Goal: Contribute content: Contribute content

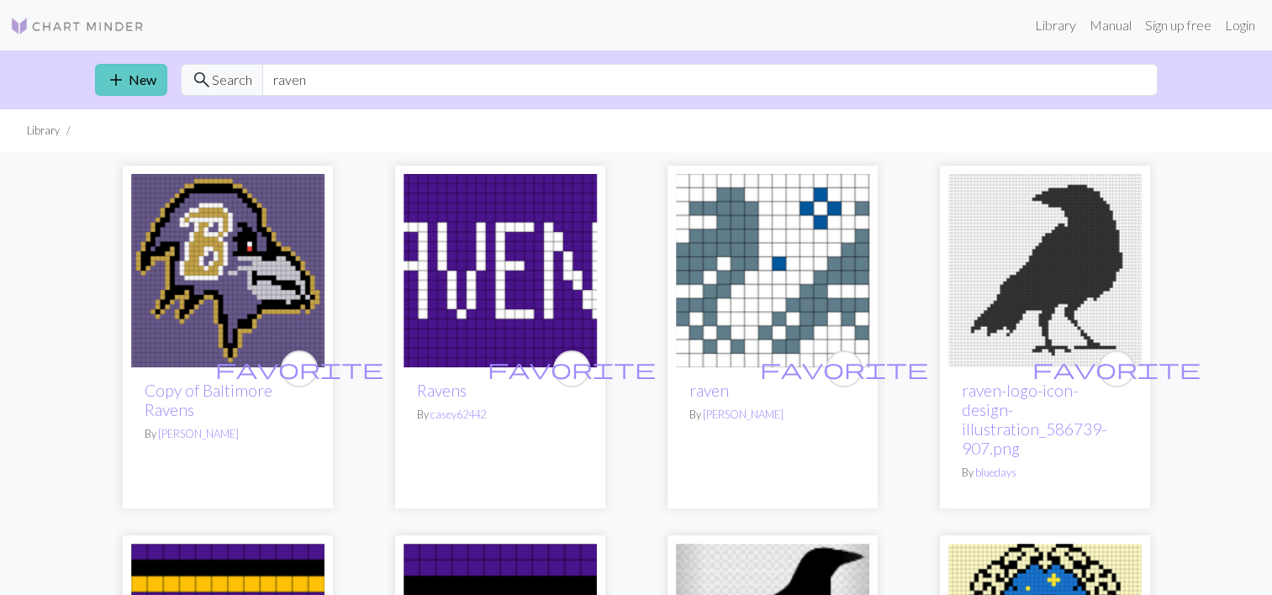
click at [131, 80] on link "add New" at bounding box center [131, 80] width 72 height 32
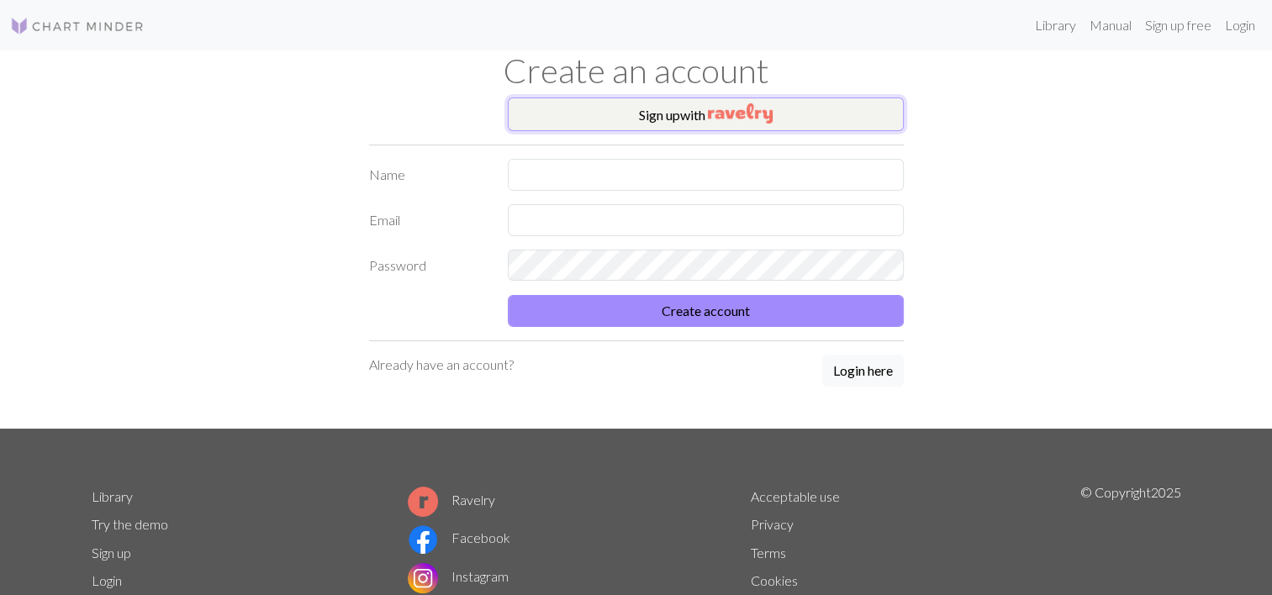
click at [596, 119] on button "Sign up with" at bounding box center [706, 115] width 396 height 34
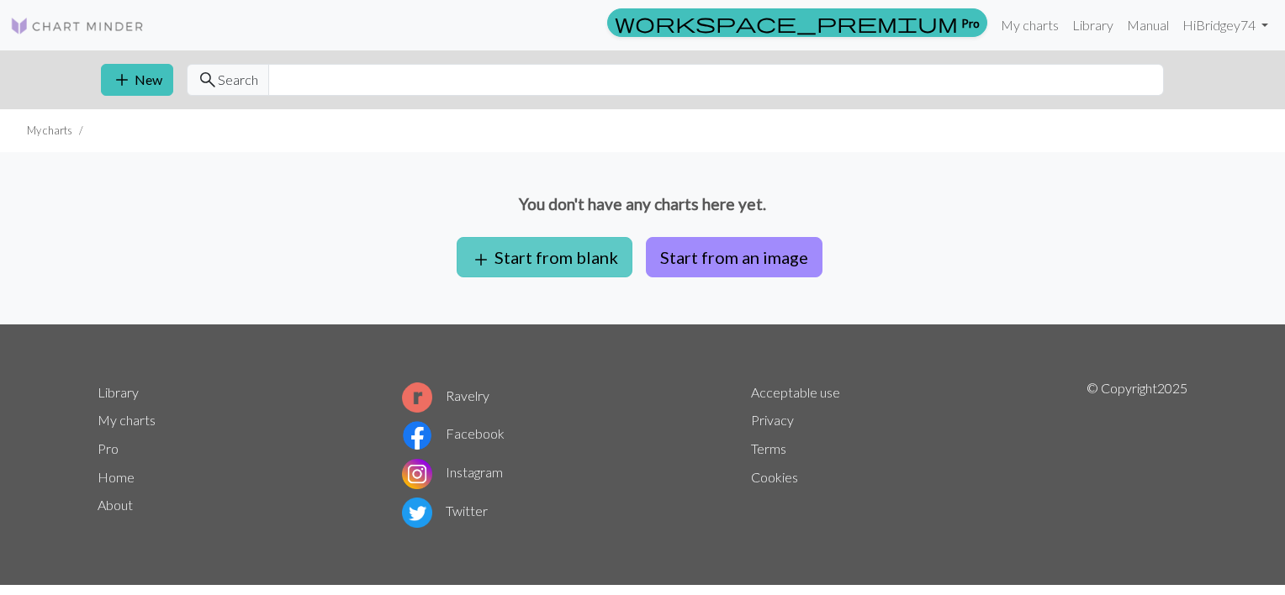
click at [513, 275] on button "add Start from blank" at bounding box center [545, 257] width 176 height 40
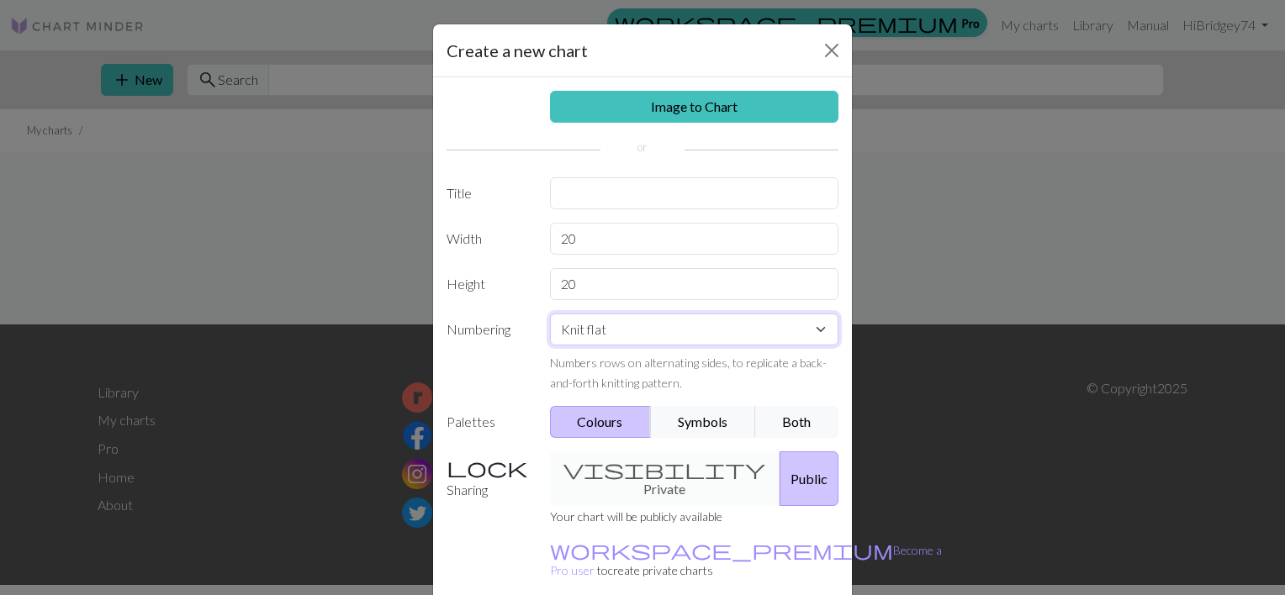
click at [626, 320] on select "Knit flat Knit in the round Lace knitting Cross stitch" at bounding box center [694, 330] width 289 height 32
select select "round"
click at [550, 314] on select "Knit flat Knit in the round Lace knitting Cross stitch" at bounding box center [694, 330] width 289 height 32
click at [710, 421] on button "Symbols" at bounding box center [703, 422] width 106 height 32
click at [619, 427] on button "Colours" at bounding box center [601, 422] width 102 height 32
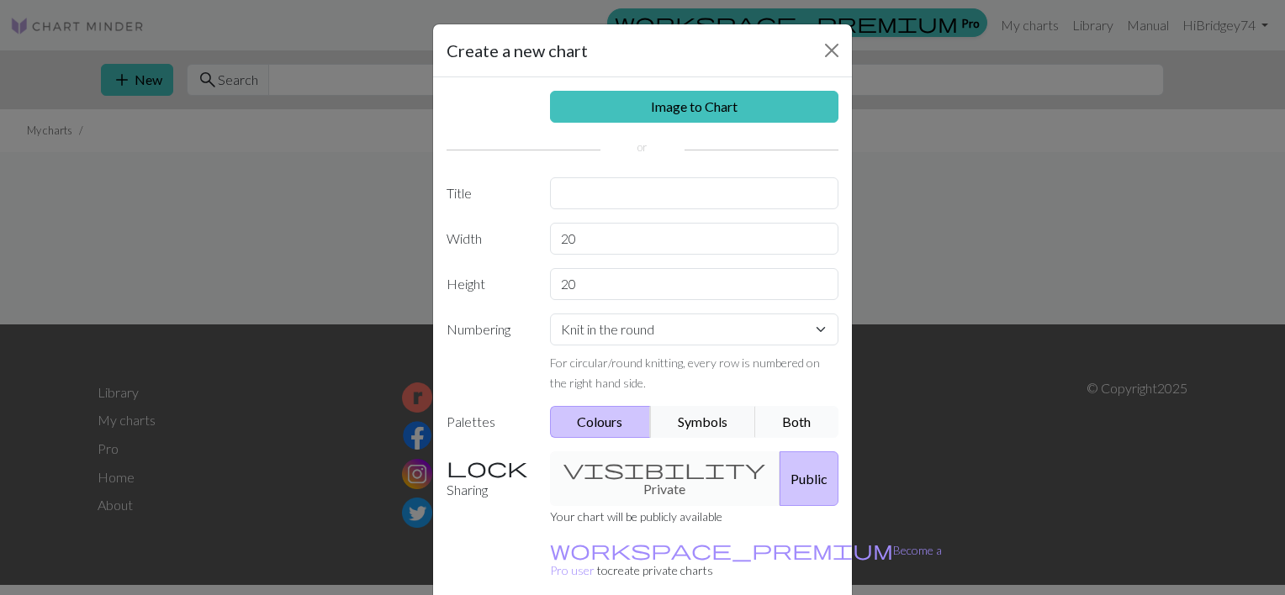
click at [785, 419] on button "Both" at bounding box center [797, 422] width 84 height 32
click at [586, 237] on input "20" at bounding box center [694, 239] width 289 height 32
type input "2"
type input "20"
click at [578, 192] on input "text" at bounding box center [694, 193] width 289 height 32
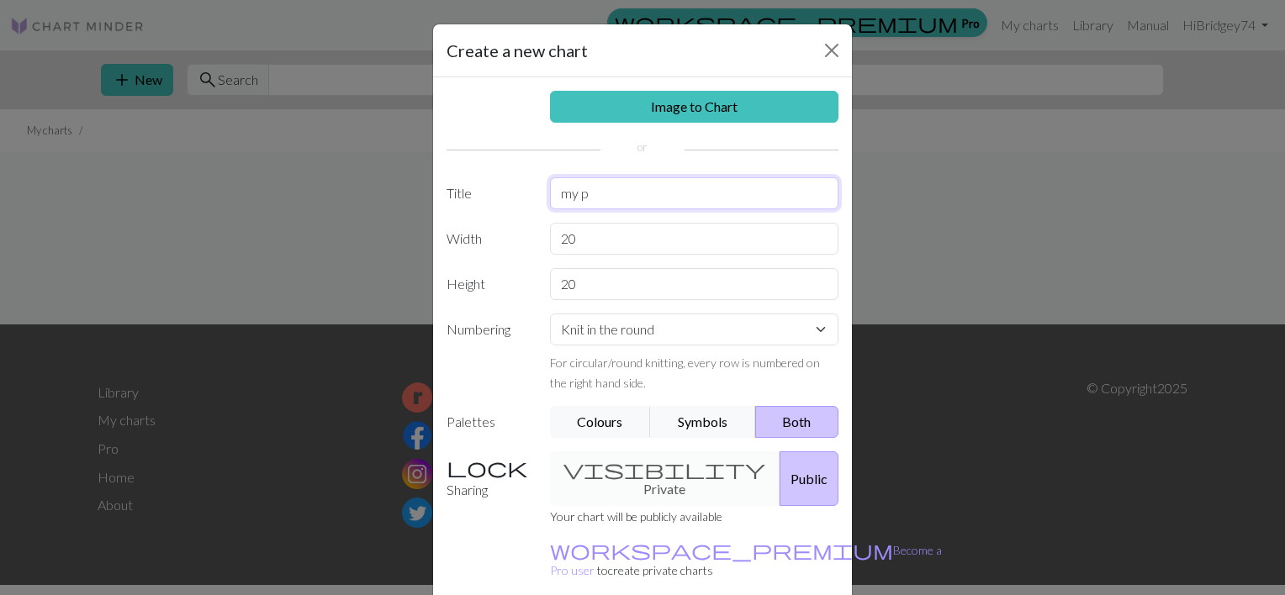
click at [578, 192] on input "my p" at bounding box center [694, 193] width 289 height 32
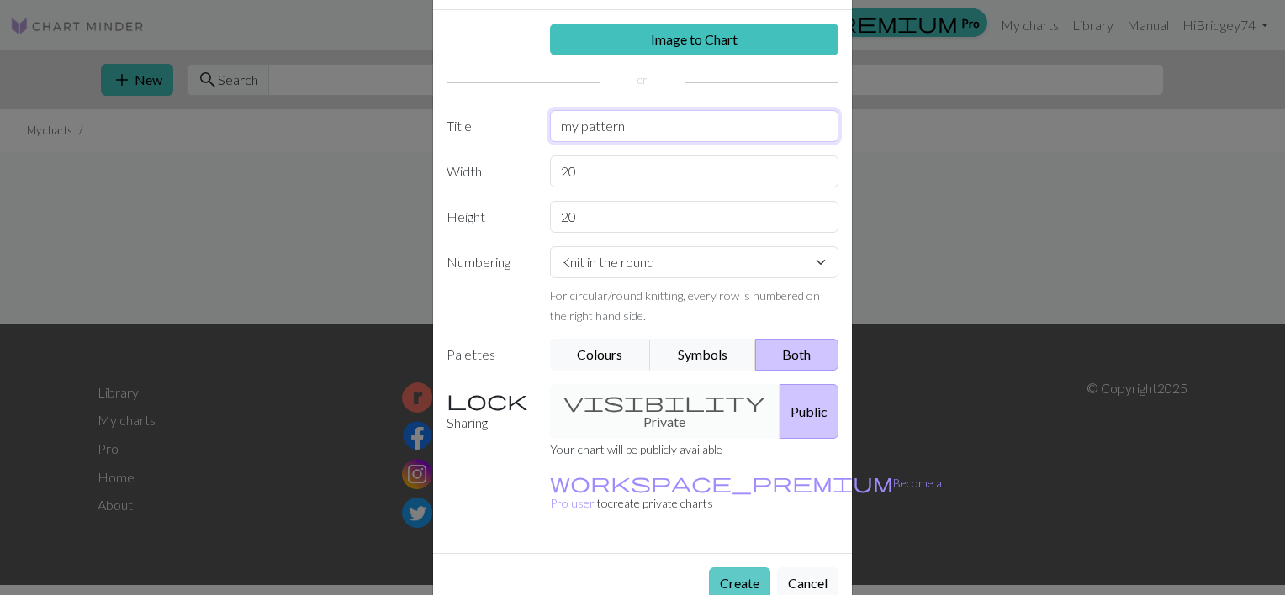
type input "my pattern"
click at [739, 568] on button "Create" at bounding box center [739, 584] width 61 height 32
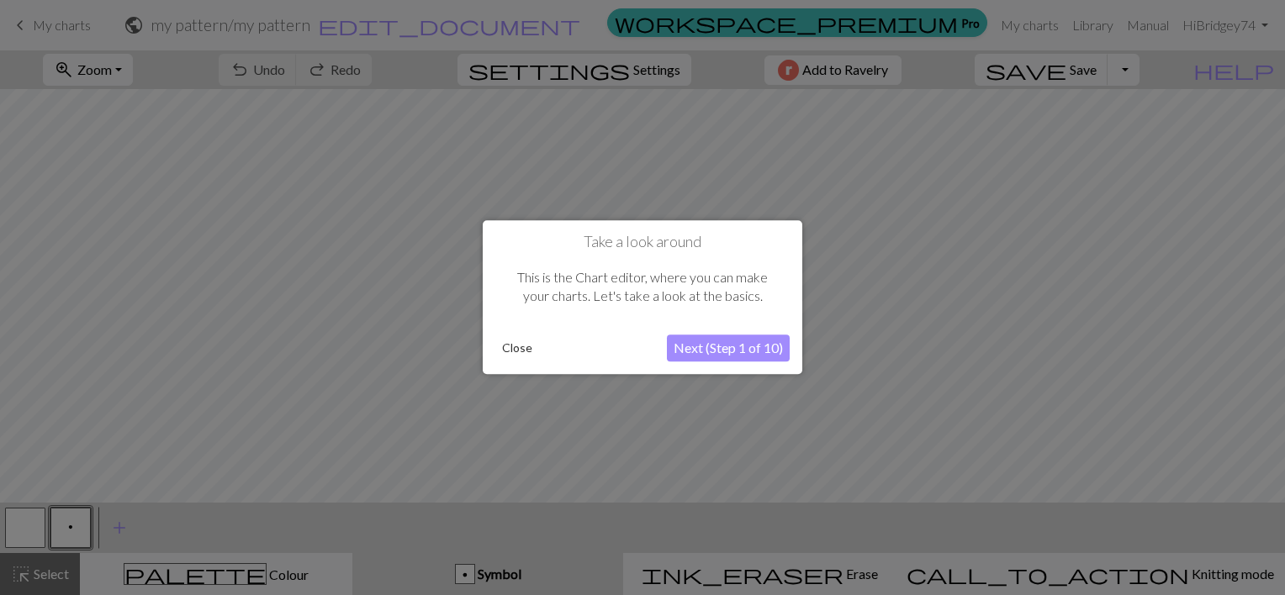
click at [729, 353] on button "Next (Step 1 of 10)" at bounding box center [728, 349] width 123 height 27
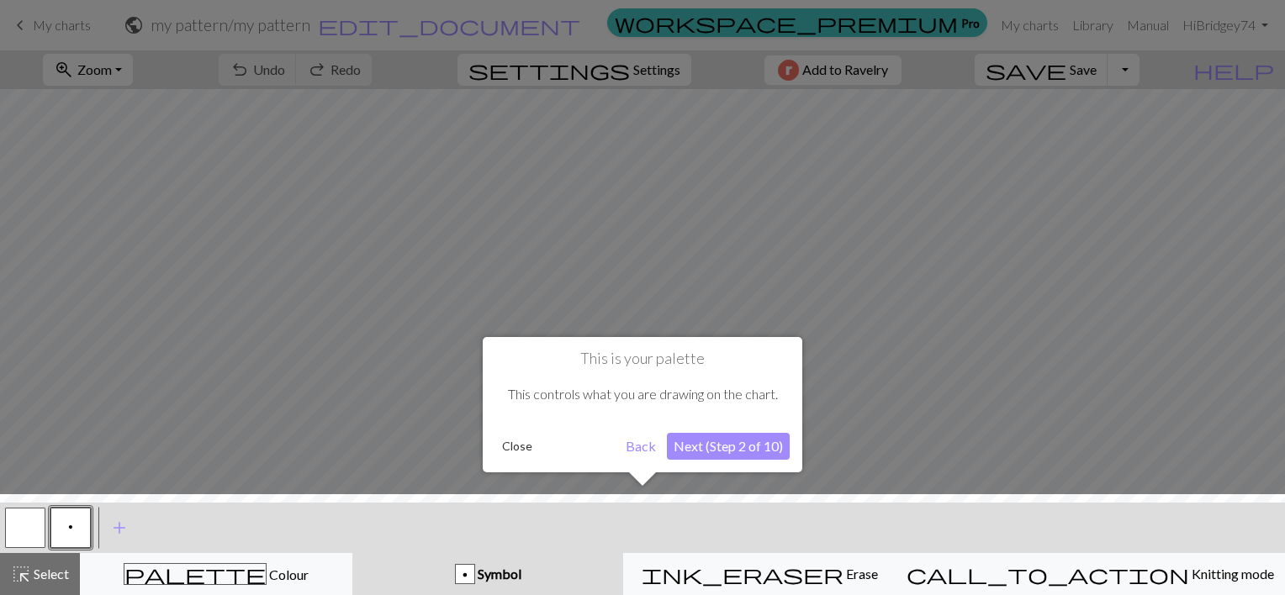
click at [762, 449] on button "Next (Step 2 of 10)" at bounding box center [728, 446] width 123 height 27
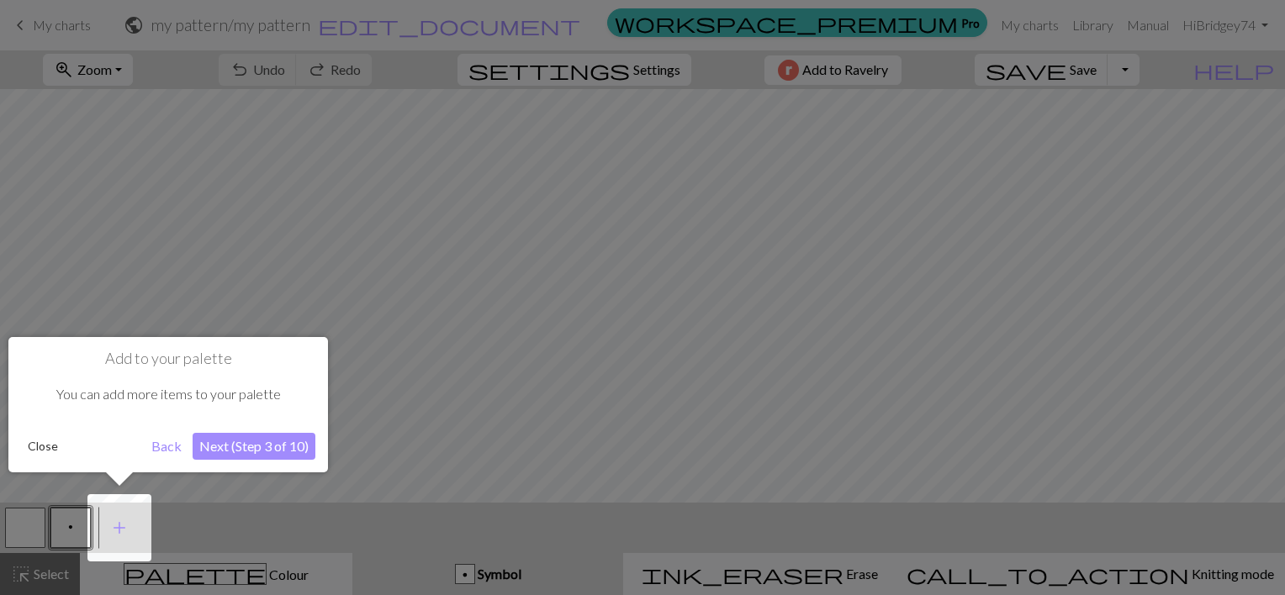
click at [259, 449] on button "Next (Step 3 of 10)" at bounding box center [254, 446] width 123 height 27
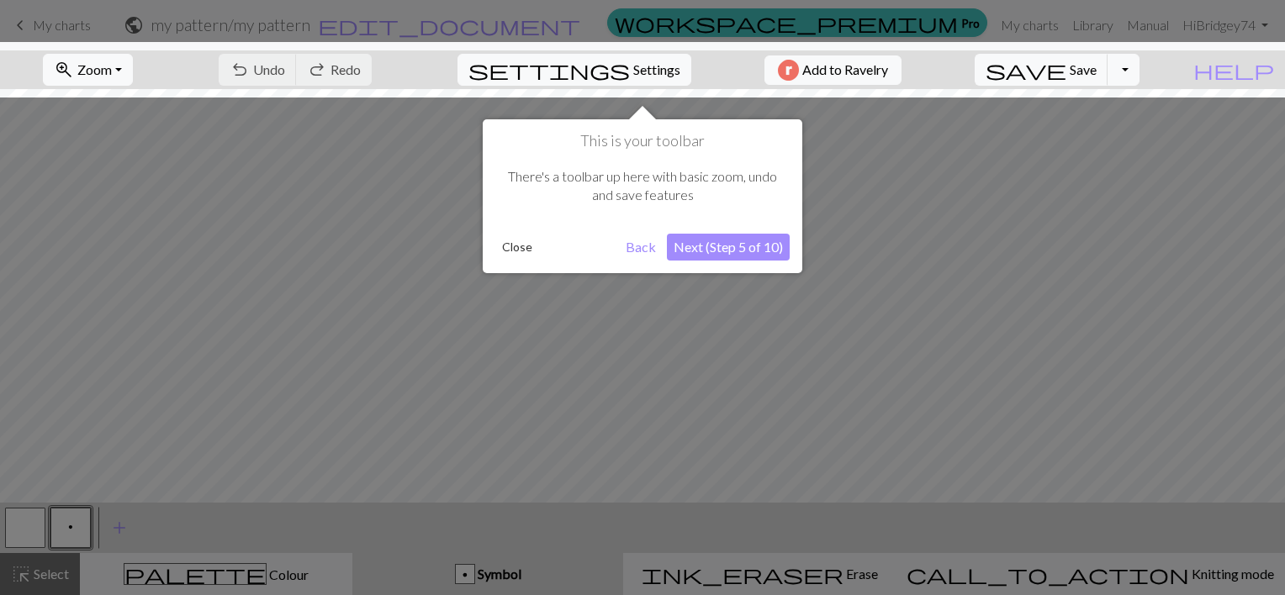
click at [706, 241] on button "Next (Step 5 of 10)" at bounding box center [728, 247] width 123 height 27
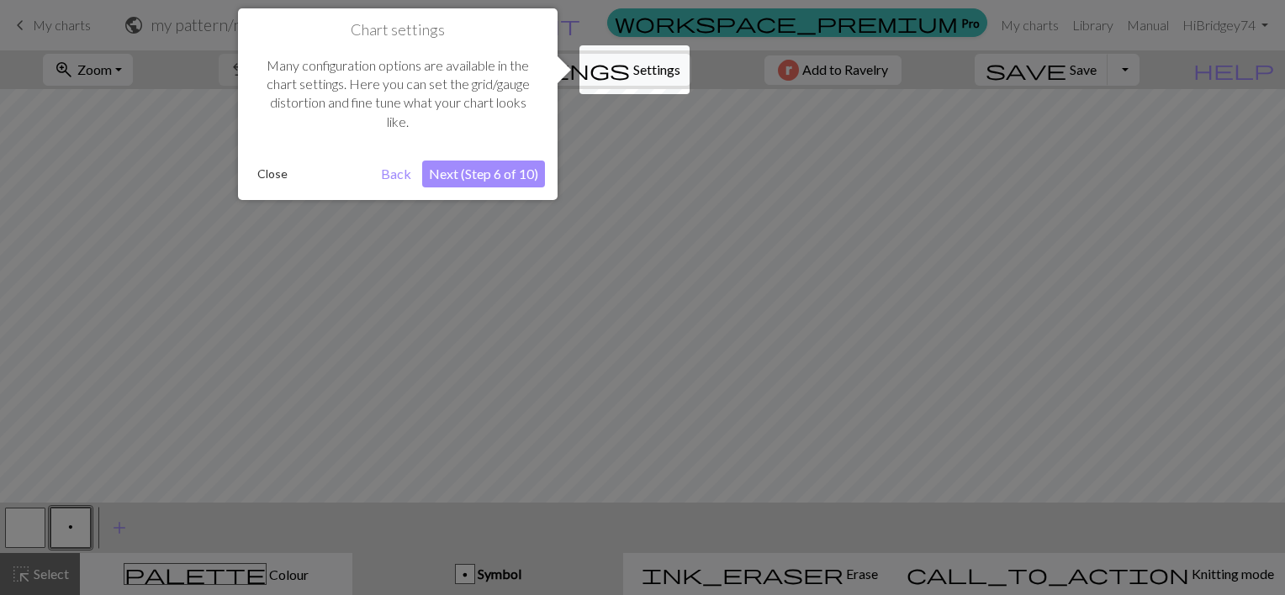
click at [574, 278] on div at bounding box center [642, 297] width 1285 height 595
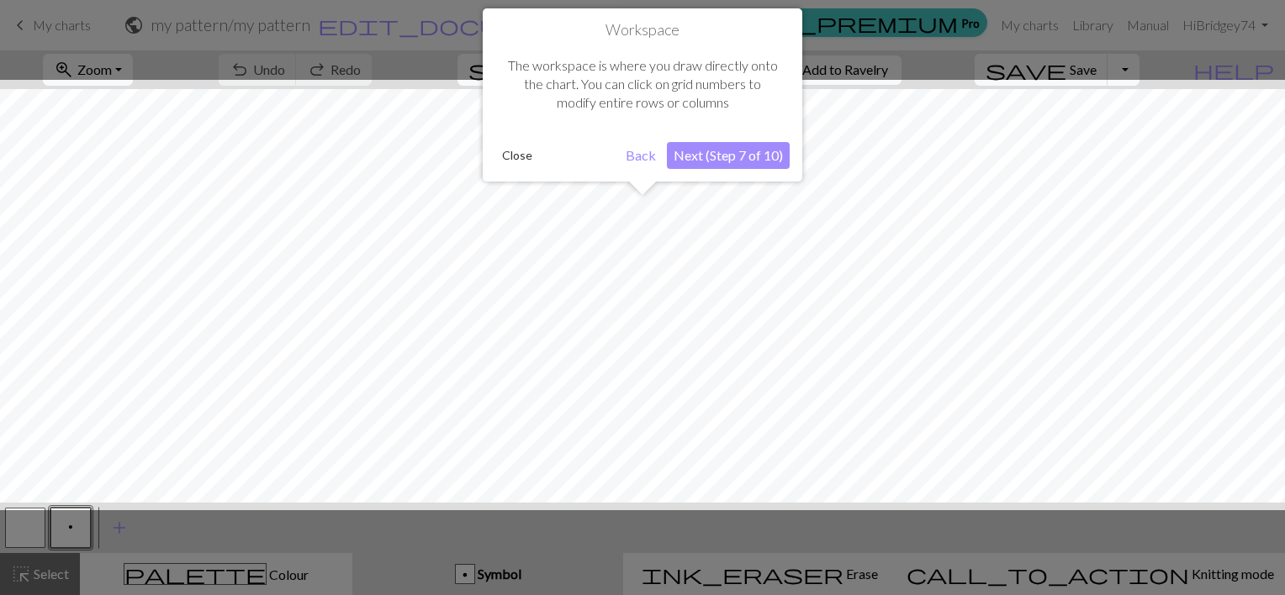
click at [733, 161] on button "Next (Step 7 of 10)" at bounding box center [728, 155] width 123 height 27
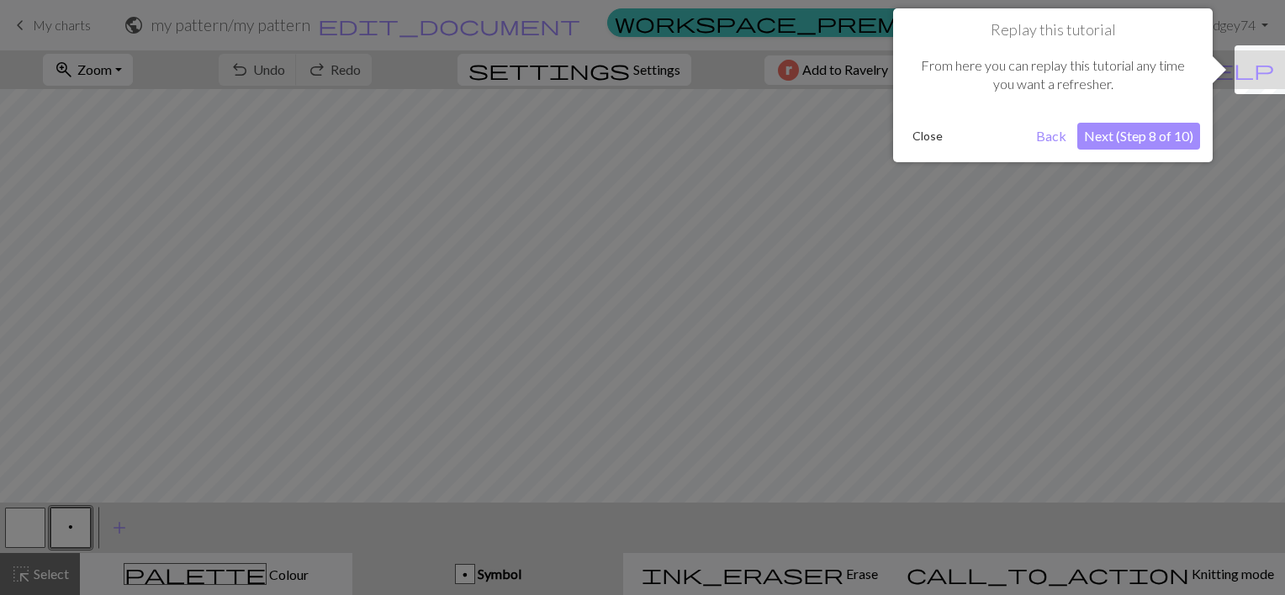
click at [1133, 144] on button "Next (Step 8 of 10)" at bounding box center [1138, 136] width 123 height 27
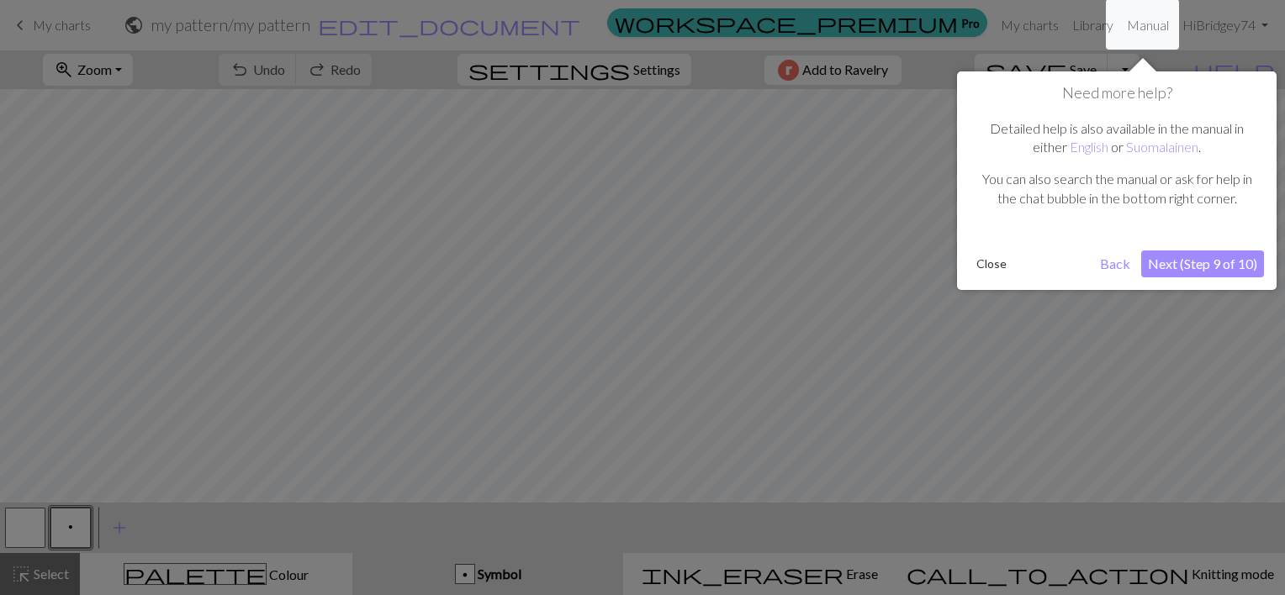
click at [1202, 268] on button "Next (Step 9 of 10)" at bounding box center [1202, 264] width 123 height 27
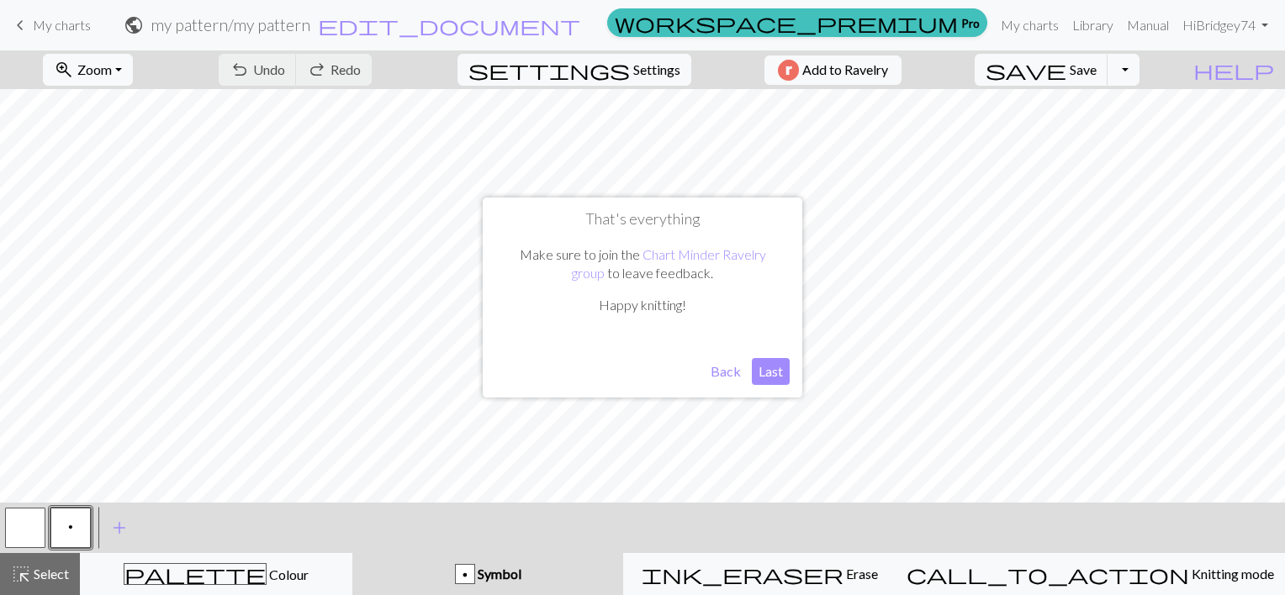
click at [766, 369] on button "Last" at bounding box center [771, 371] width 38 height 27
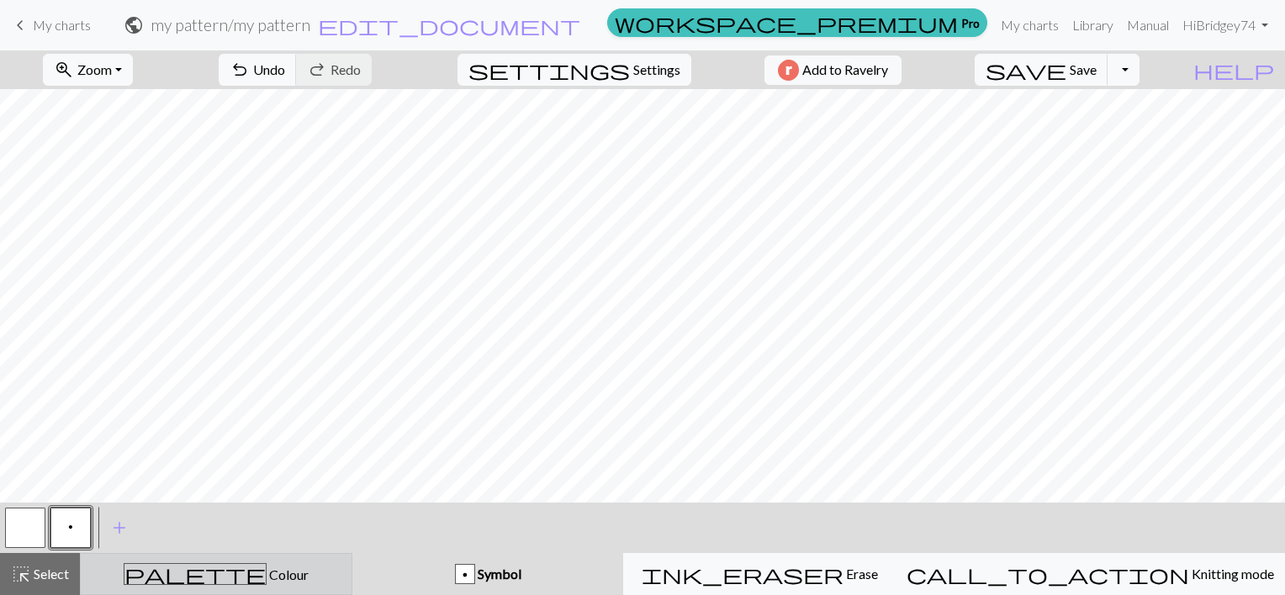
click at [340, 582] on div "palette Colour Colour" at bounding box center [216, 574] width 251 height 22
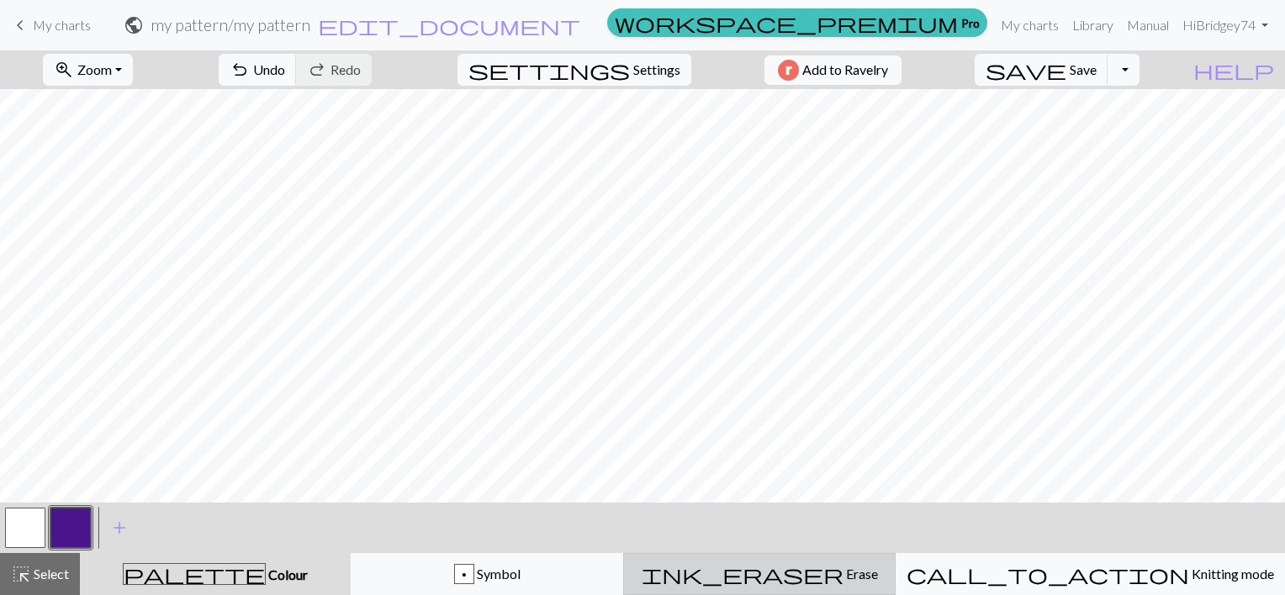
click at [844, 574] on span "Erase" at bounding box center [861, 574] width 34 height 16
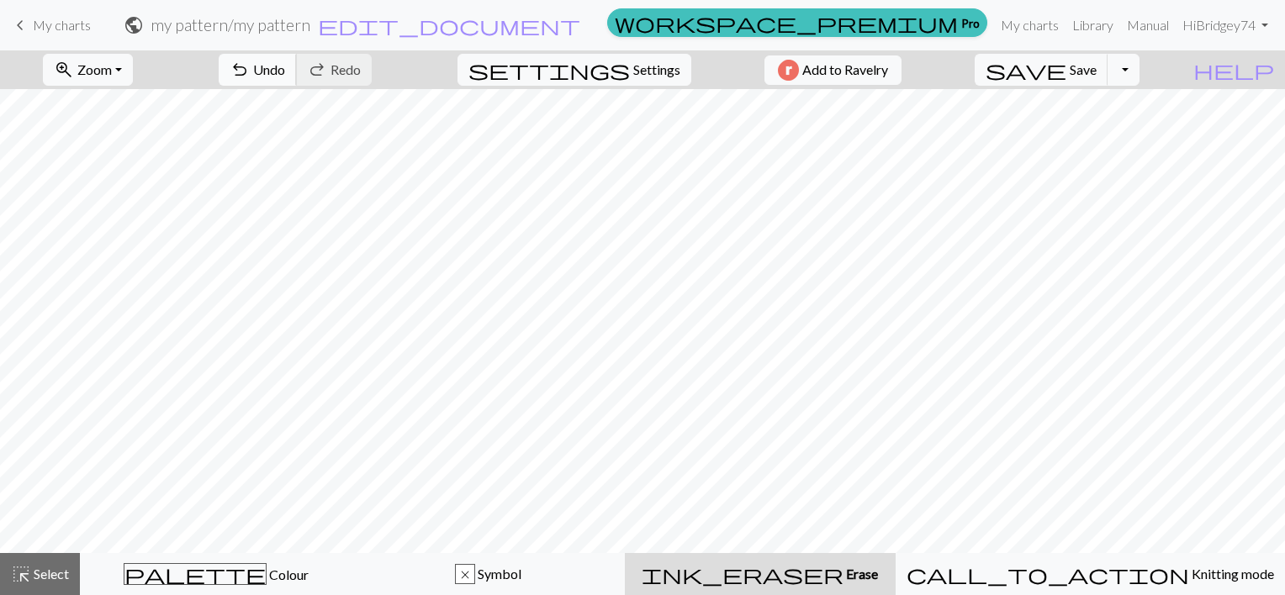
click at [250, 70] on span "undo" at bounding box center [240, 70] width 20 height 24
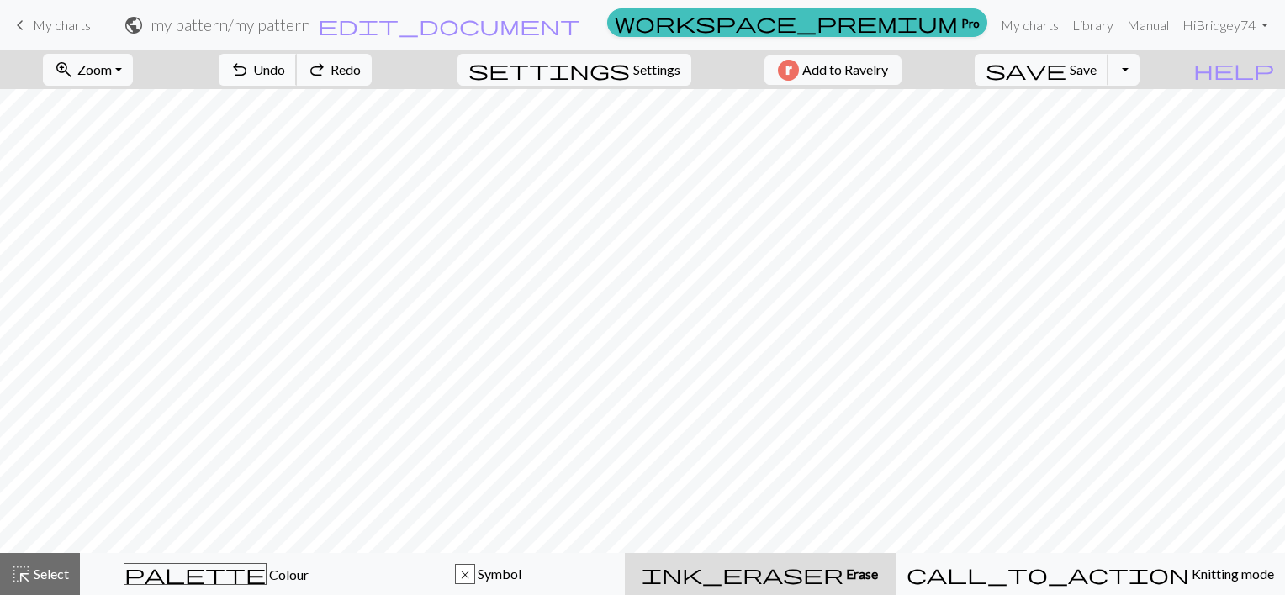
click at [250, 70] on span "undo" at bounding box center [240, 70] width 20 height 24
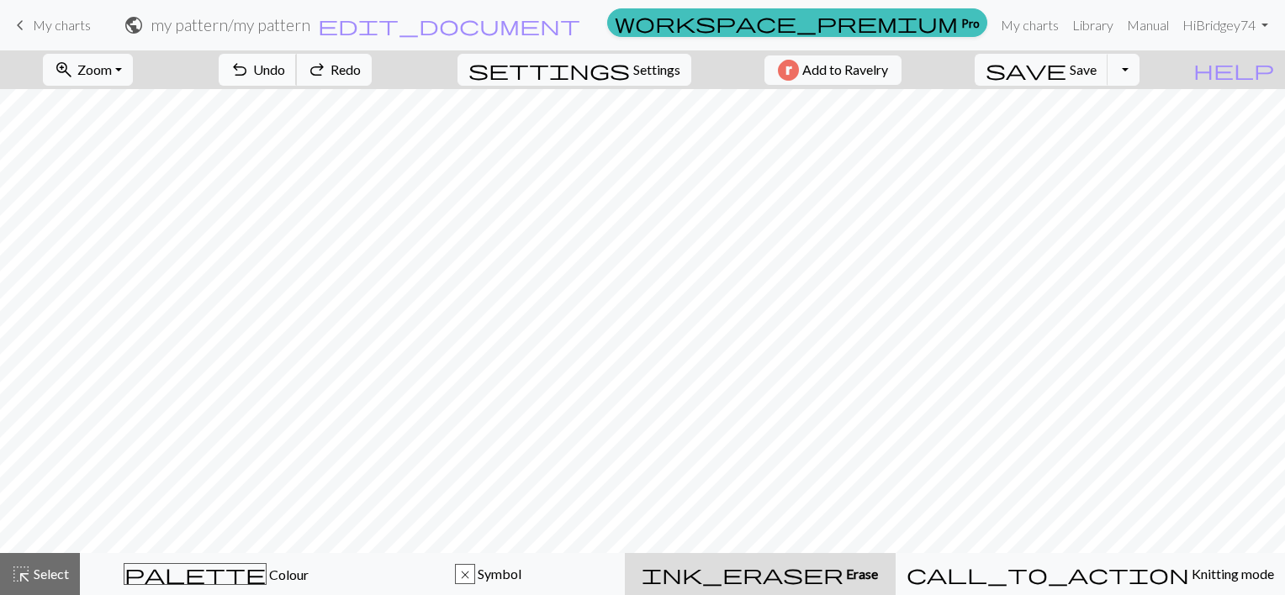
click at [250, 70] on span "undo" at bounding box center [240, 70] width 20 height 24
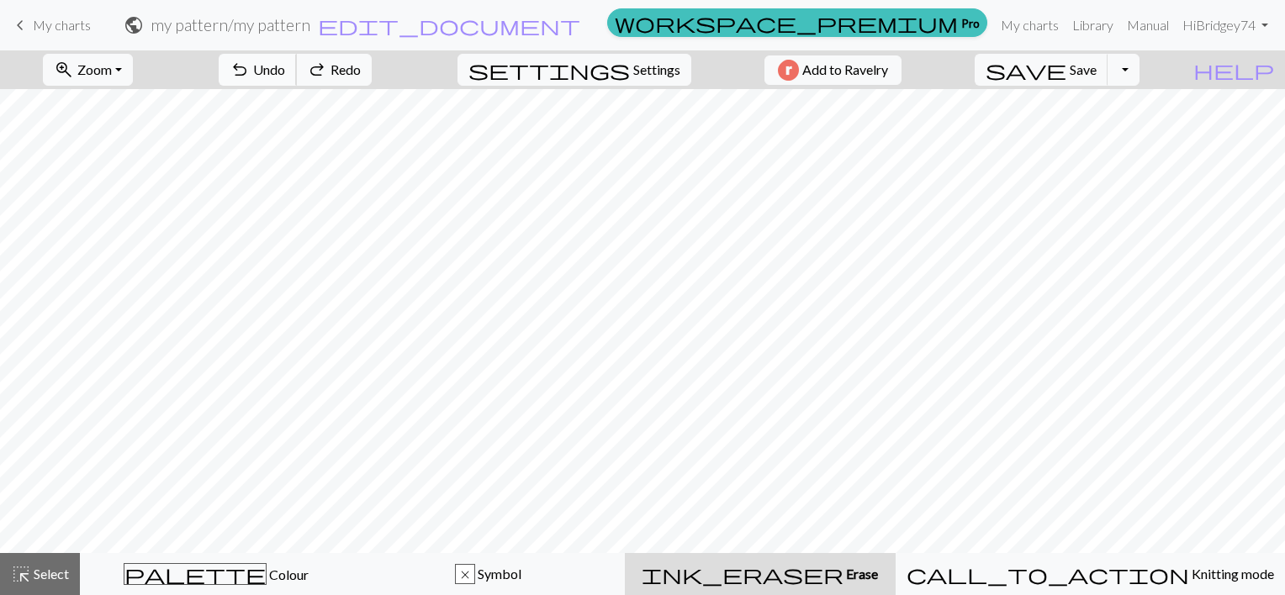
click at [250, 70] on span "undo" at bounding box center [240, 70] width 20 height 24
click at [297, 71] on button "undo Undo Undo" at bounding box center [258, 70] width 78 height 32
click at [250, 70] on span "undo" at bounding box center [240, 70] width 20 height 24
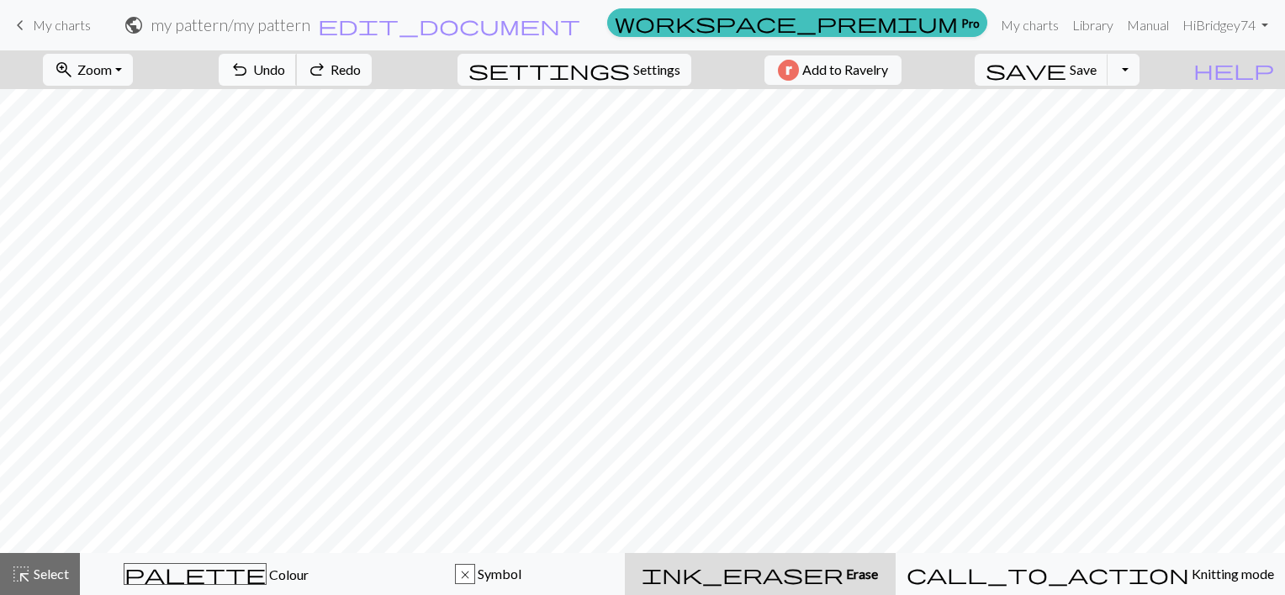
click at [250, 70] on span "undo" at bounding box center [240, 70] width 20 height 24
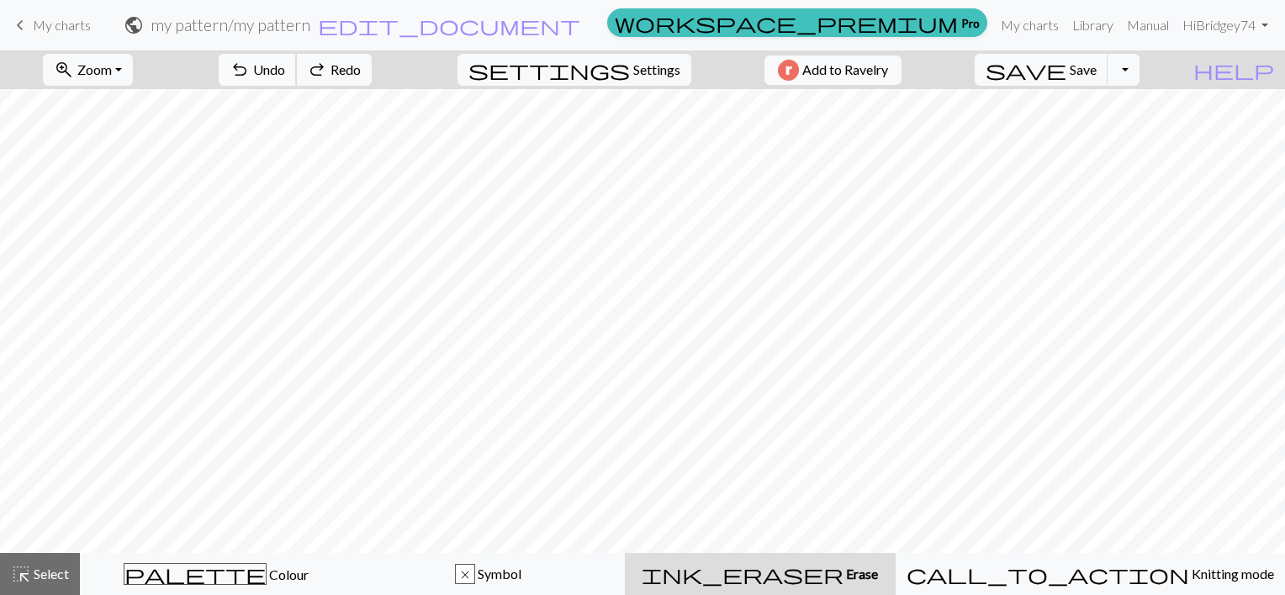
click at [285, 71] on span "Undo" at bounding box center [269, 69] width 32 height 16
click at [285, 69] on span "Undo" at bounding box center [269, 69] width 32 height 16
click at [267, 576] on span "Colour" at bounding box center [288, 575] width 42 height 16
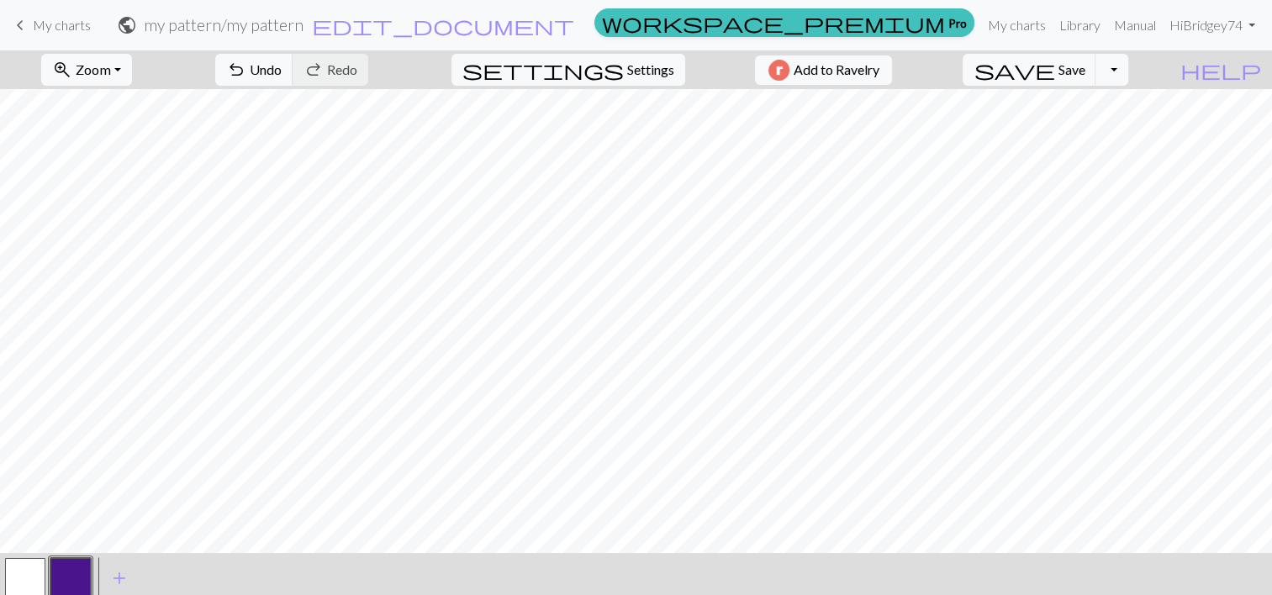
click at [64, 592] on button "button" at bounding box center [70, 578] width 40 height 40
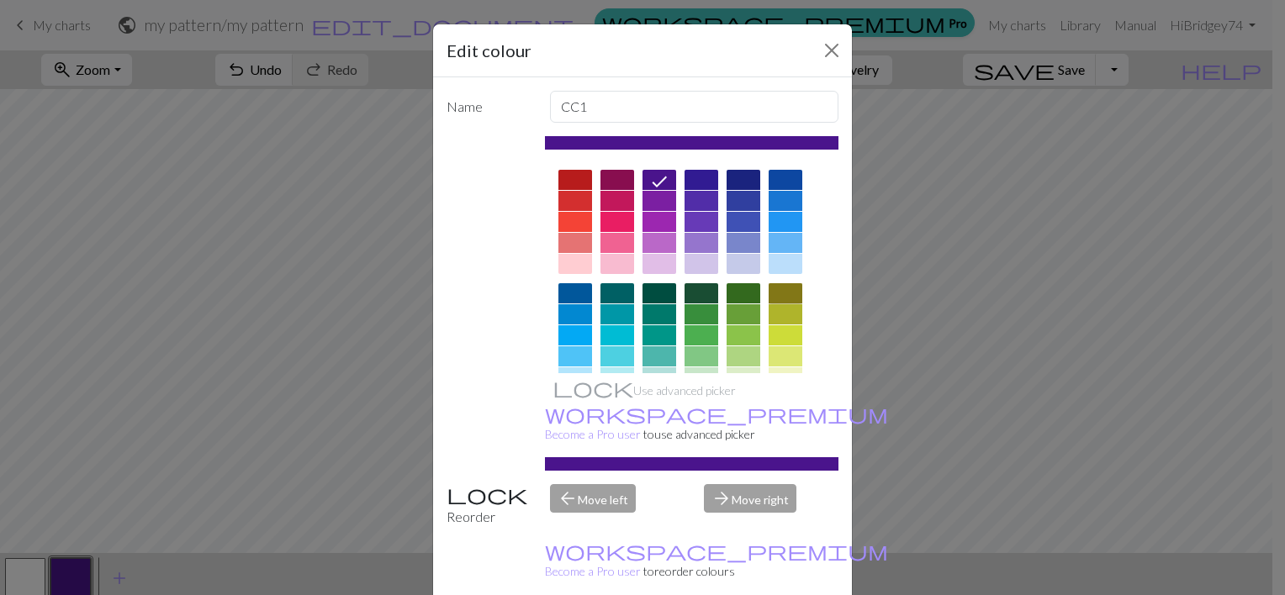
click at [774, 298] on div at bounding box center [786, 293] width 34 height 20
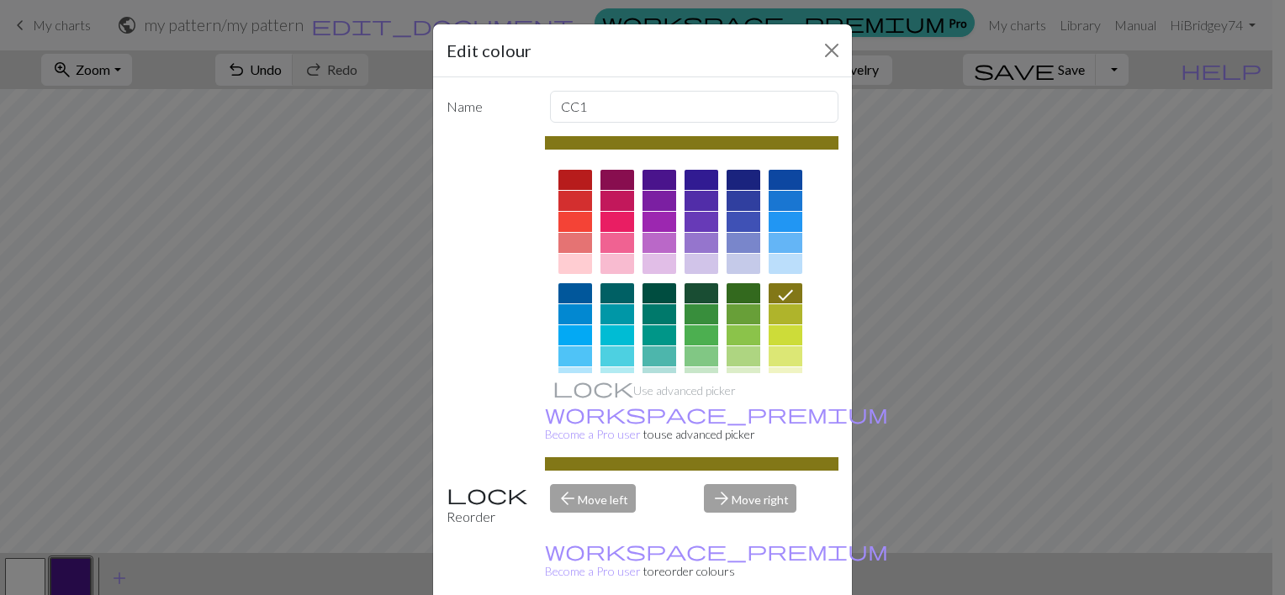
click at [942, 387] on div "Edit colour Name CC1 Use advanced picker workspace_premium Become a Pro user to…" at bounding box center [642, 297] width 1285 height 595
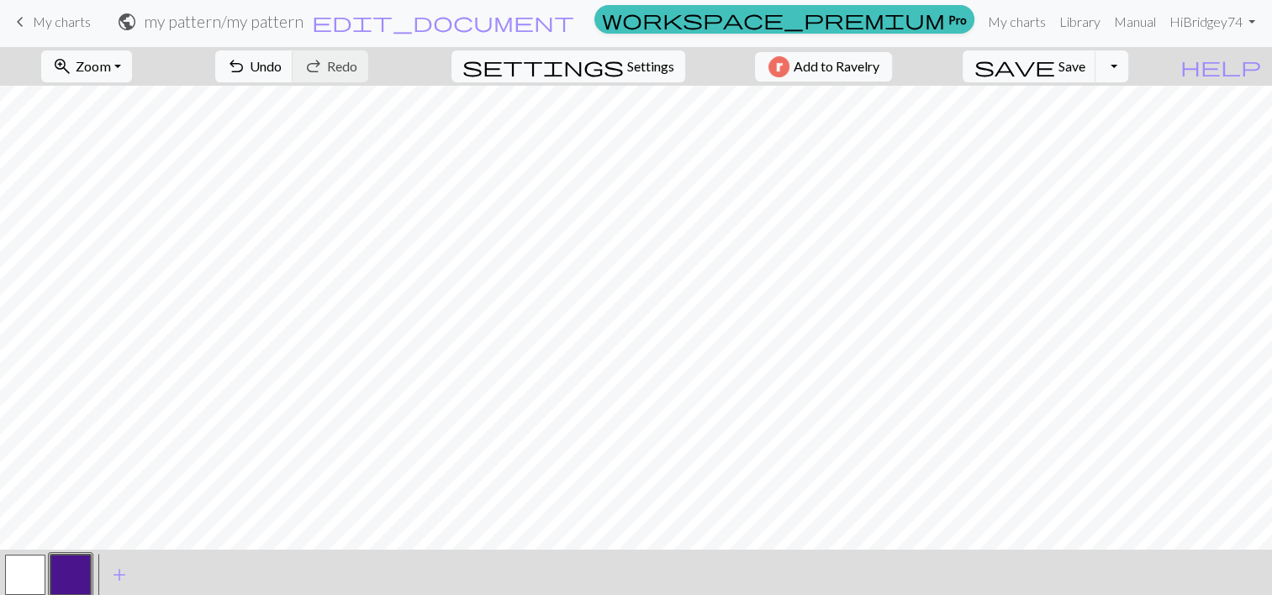
click at [69, 584] on button "button" at bounding box center [70, 575] width 40 height 40
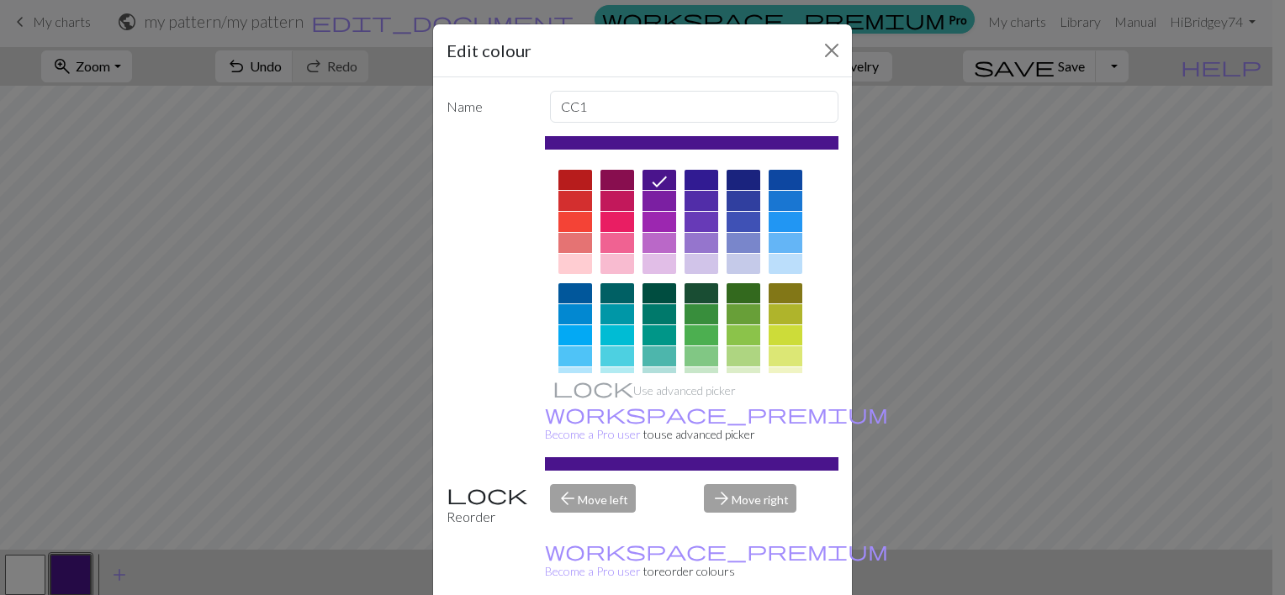
click at [776, 288] on div at bounding box center [786, 293] width 34 height 20
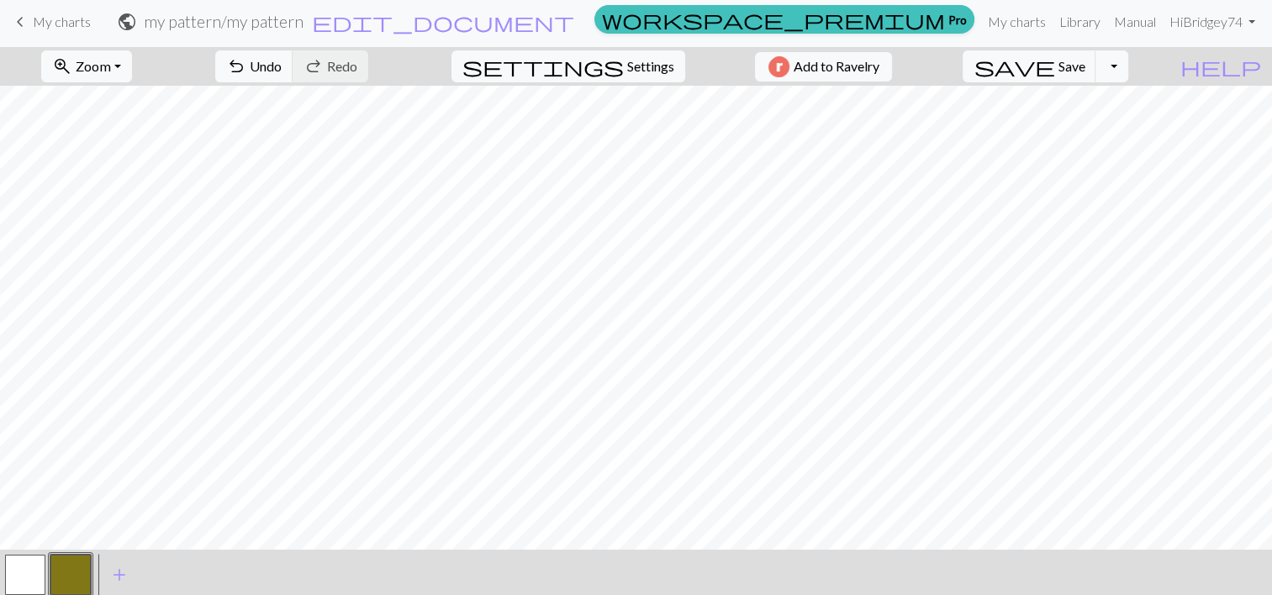
click at [19, 569] on button "button" at bounding box center [25, 575] width 40 height 40
click at [72, 569] on button "button" at bounding box center [70, 575] width 40 height 40
click at [71, 567] on button "button" at bounding box center [70, 575] width 40 height 40
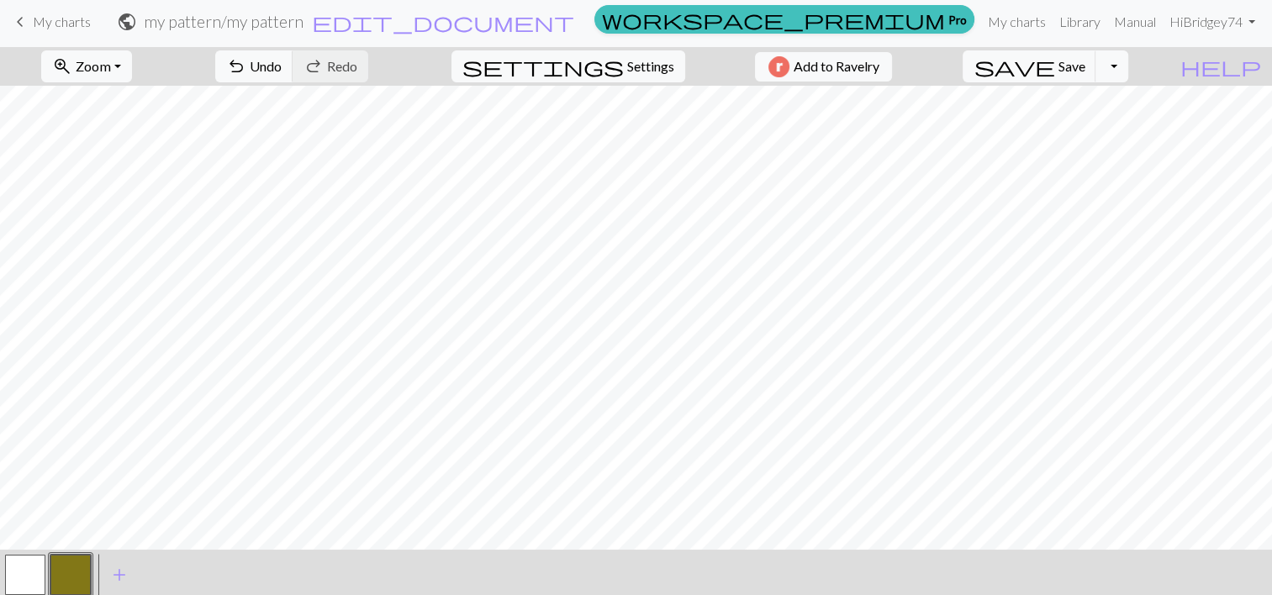
click at [26, 558] on button "button" at bounding box center [25, 575] width 40 height 40
click at [71, 584] on button "button" at bounding box center [70, 575] width 40 height 40
click at [10, 575] on button "button" at bounding box center [25, 575] width 40 height 40
click at [7, 578] on button "button" at bounding box center [25, 575] width 40 height 40
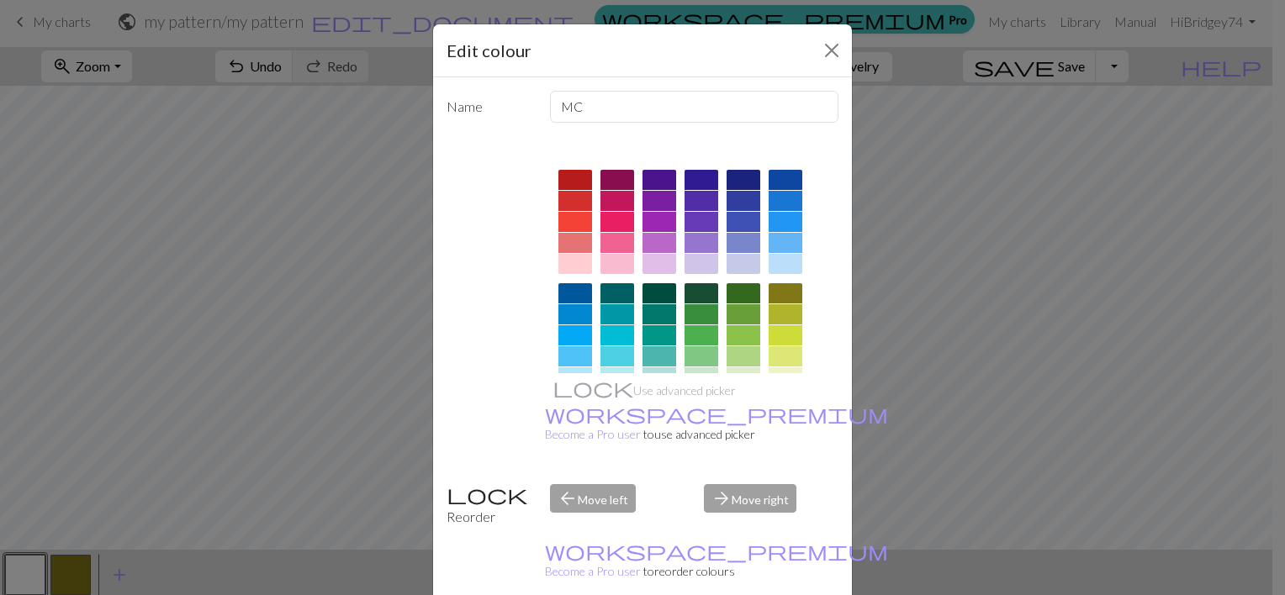
click at [13, 585] on div "Edit colour Name MC Use advanced picker workspace_premium Become a Pro user to …" at bounding box center [642, 297] width 1285 height 595
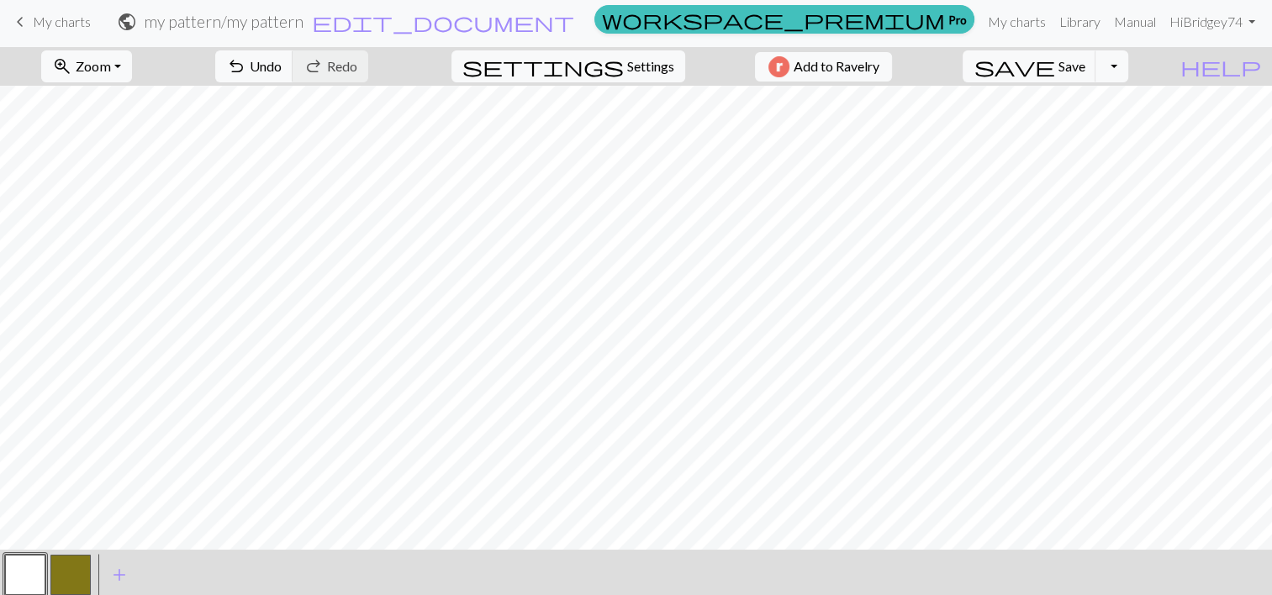
click at [24, 581] on button "button" at bounding box center [25, 575] width 40 height 40
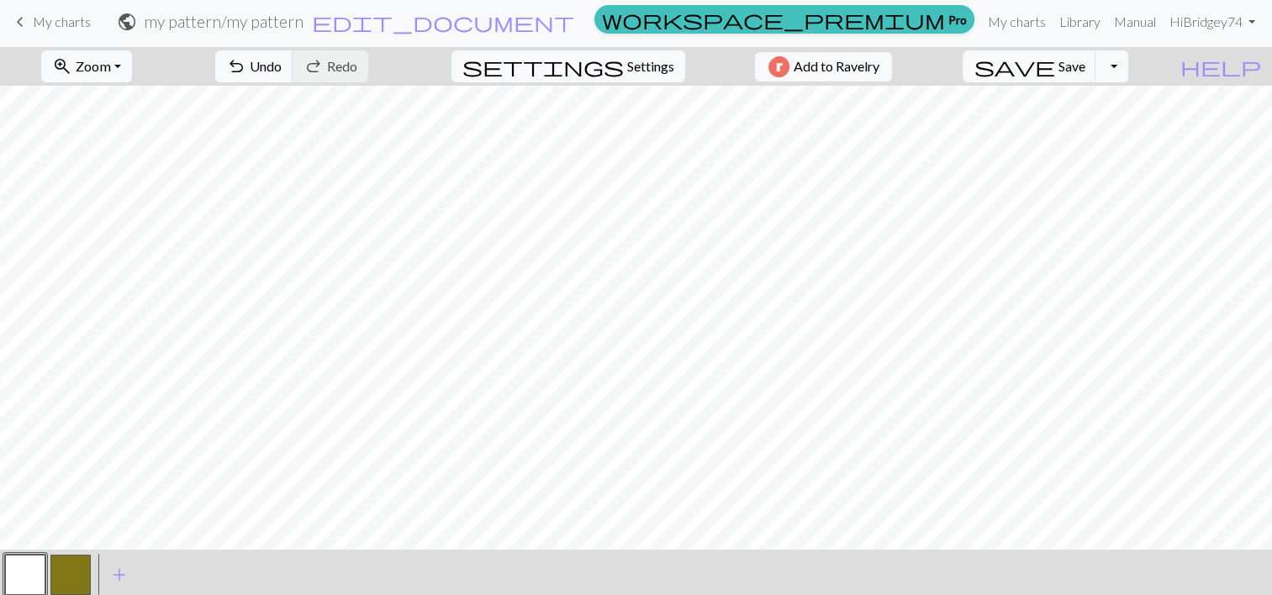
click at [57, 576] on button "button" at bounding box center [70, 575] width 40 height 40
click at [23, 570] on button "button" at bounding box center [25, 575] width 40 height 40
click at [64, 569] on button "button" at bounding box center [70, 575] width 40 height 40
click at [115, 579] on span "add" at bounding box center [119, 575] width 20 height 24
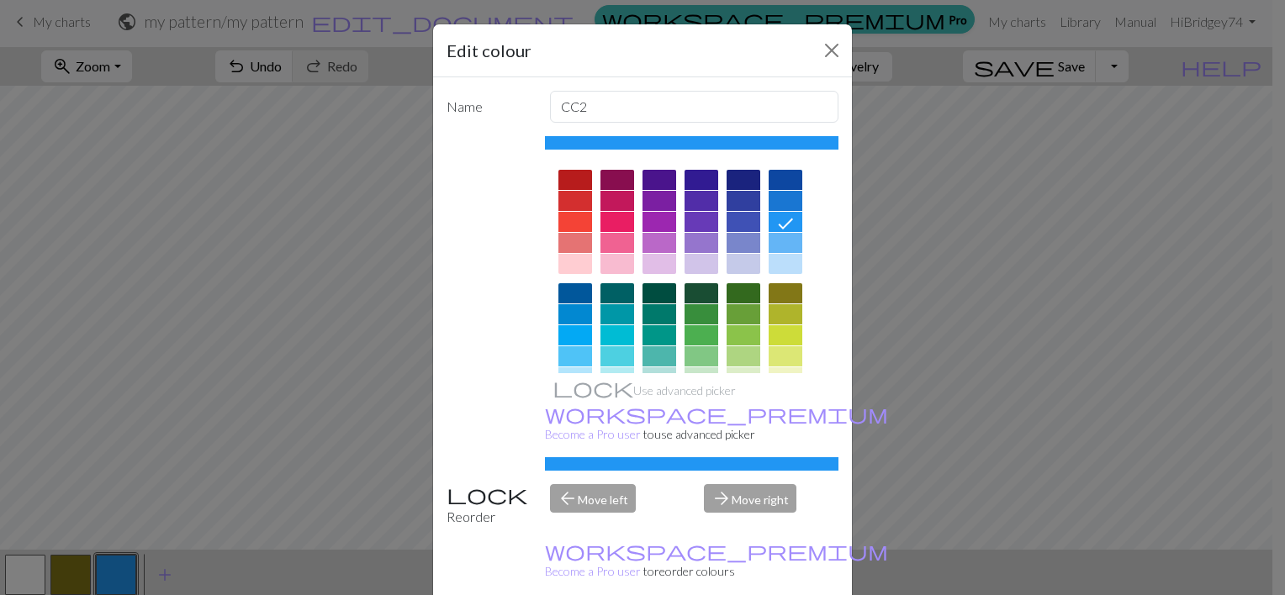
click at [733, 194] on div at bounding box center [744, 201] width 34 height 20
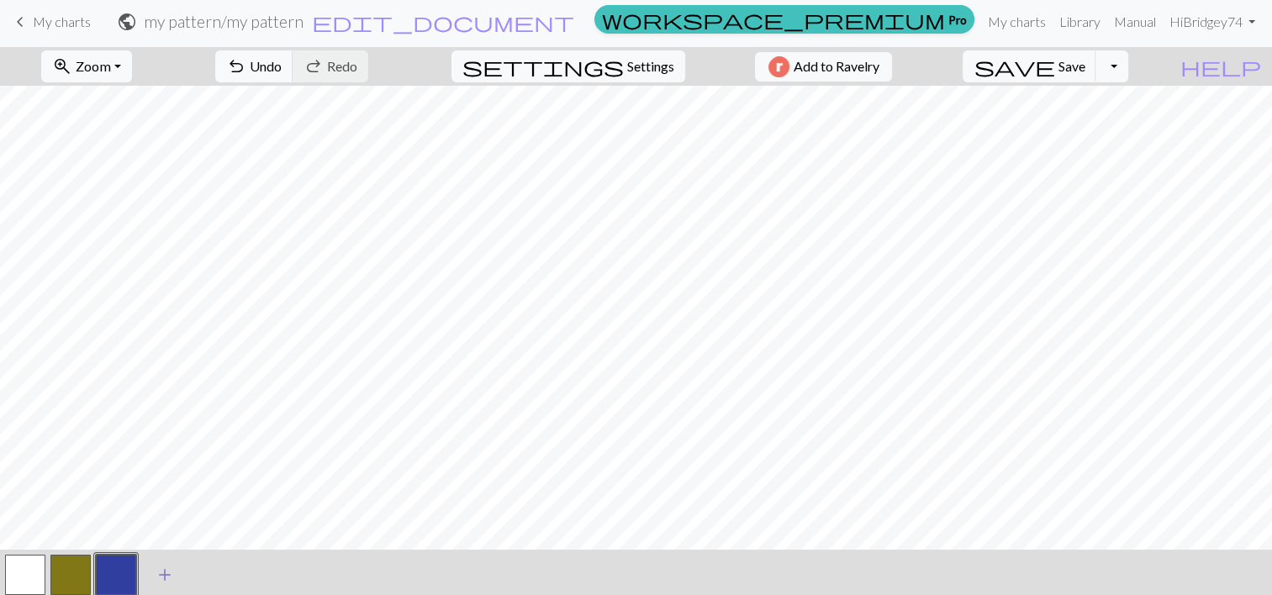
click at [162, 569] on span "add" at bounding box center [165, 575] width 20 height 24
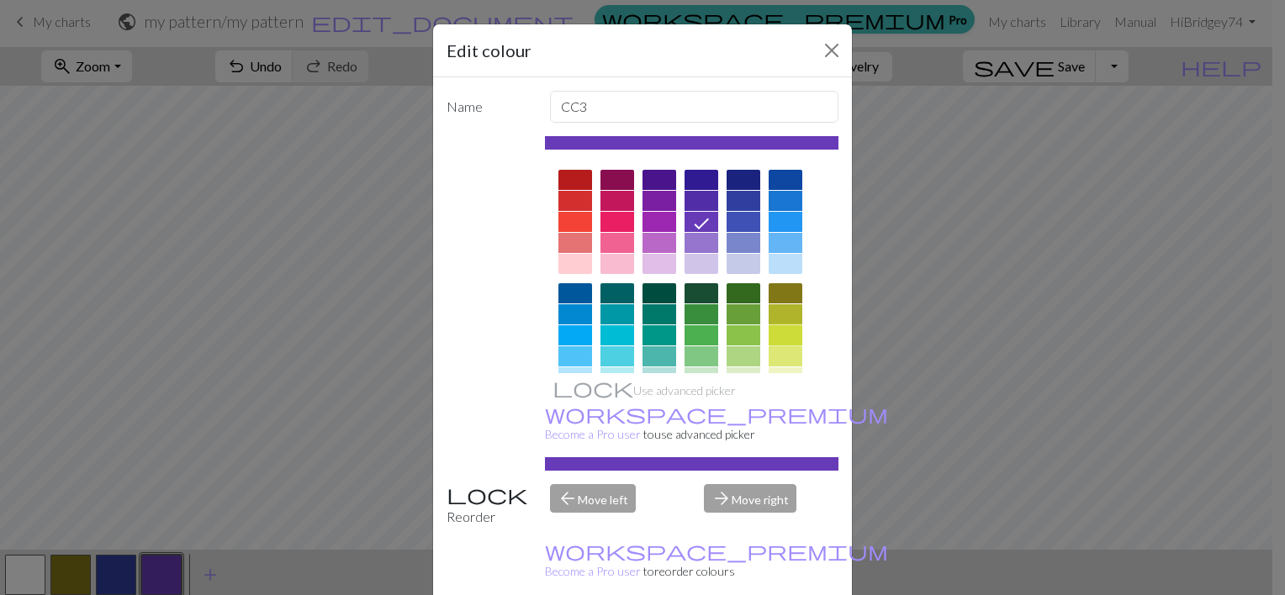
click at [779, 339] on div at bounding box center [786, 335] width 34 height 20
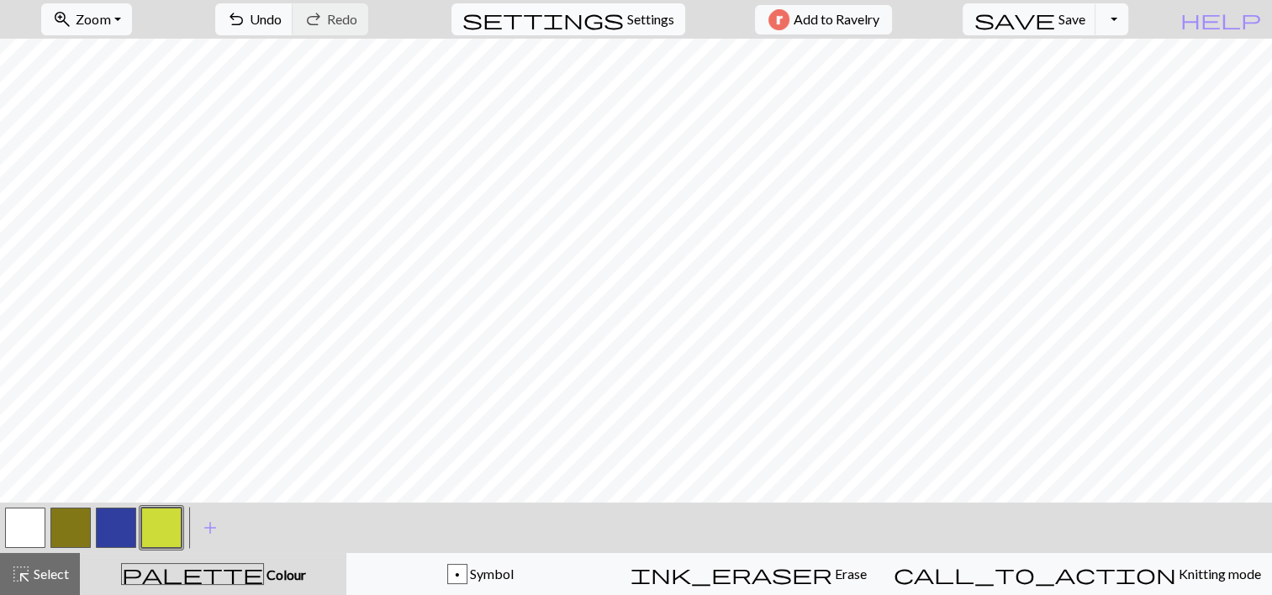
scroll to position [0, 0]
